Goal: Task Accomplishment & Management: Complete application form

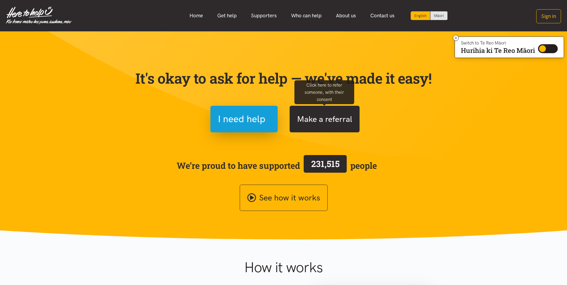
click at [309, 109] on button "Make a referral" at bounding box center [325, 119] width 70 height 27
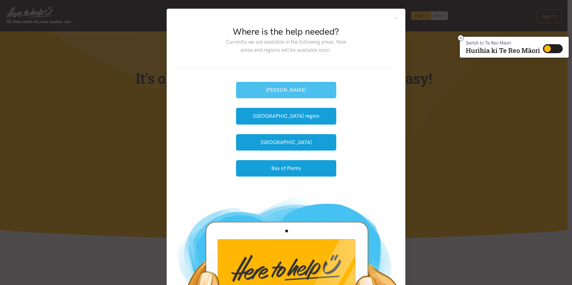
click at [299, 84] on button "[PERSON_NAME]" at bounding box center [286, 90] width 100 height 16
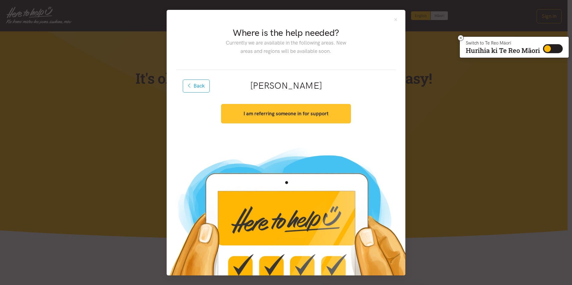
click at [294, 116] on strong "I am referring someone in for support" at bounding box center [285, 114] width 85 height 6
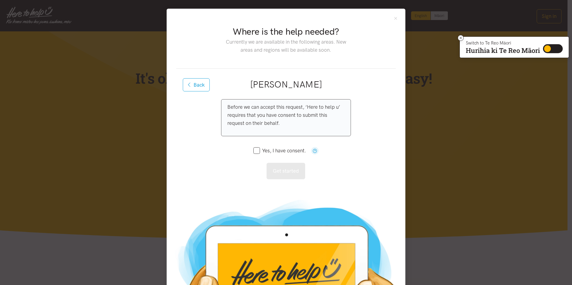
click at [255, 150] on input "Yes, I have consent." at bounding box center [279, 150] width 53 height 5
checkbox input "true"
click at [279, 167] on button "Get started" at bounding box center [285, 171] width 39 height 16
